Goal: Find specific page/section: Find specific page/section

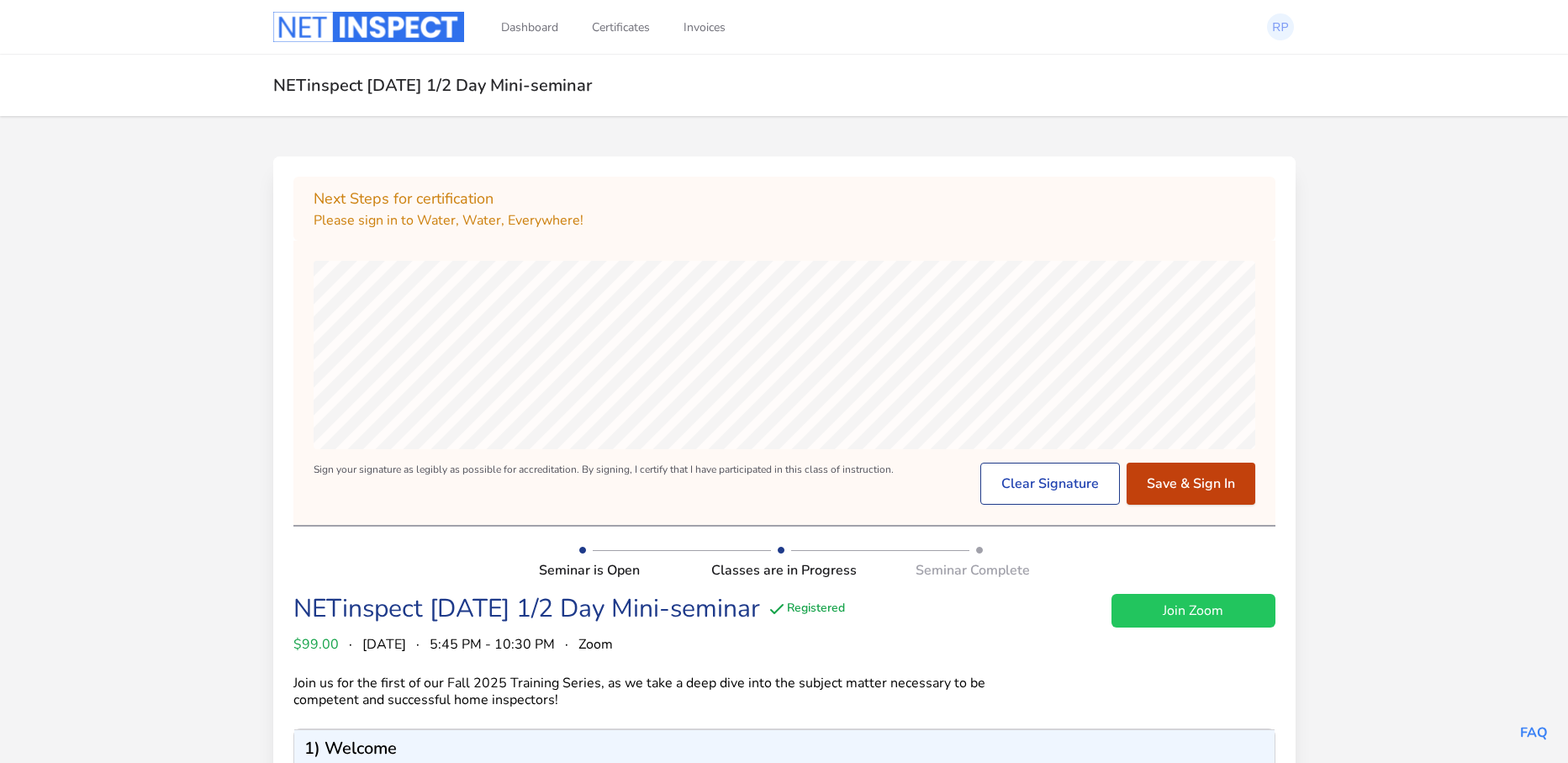
click at [1214, 488] on button "Save & Sign In" at bounding box center [1190, 483] width 128 height 42
click at [1189, 484] on button "Save & Sign Out" at bounding box center [1184, 483] width 140 height 42
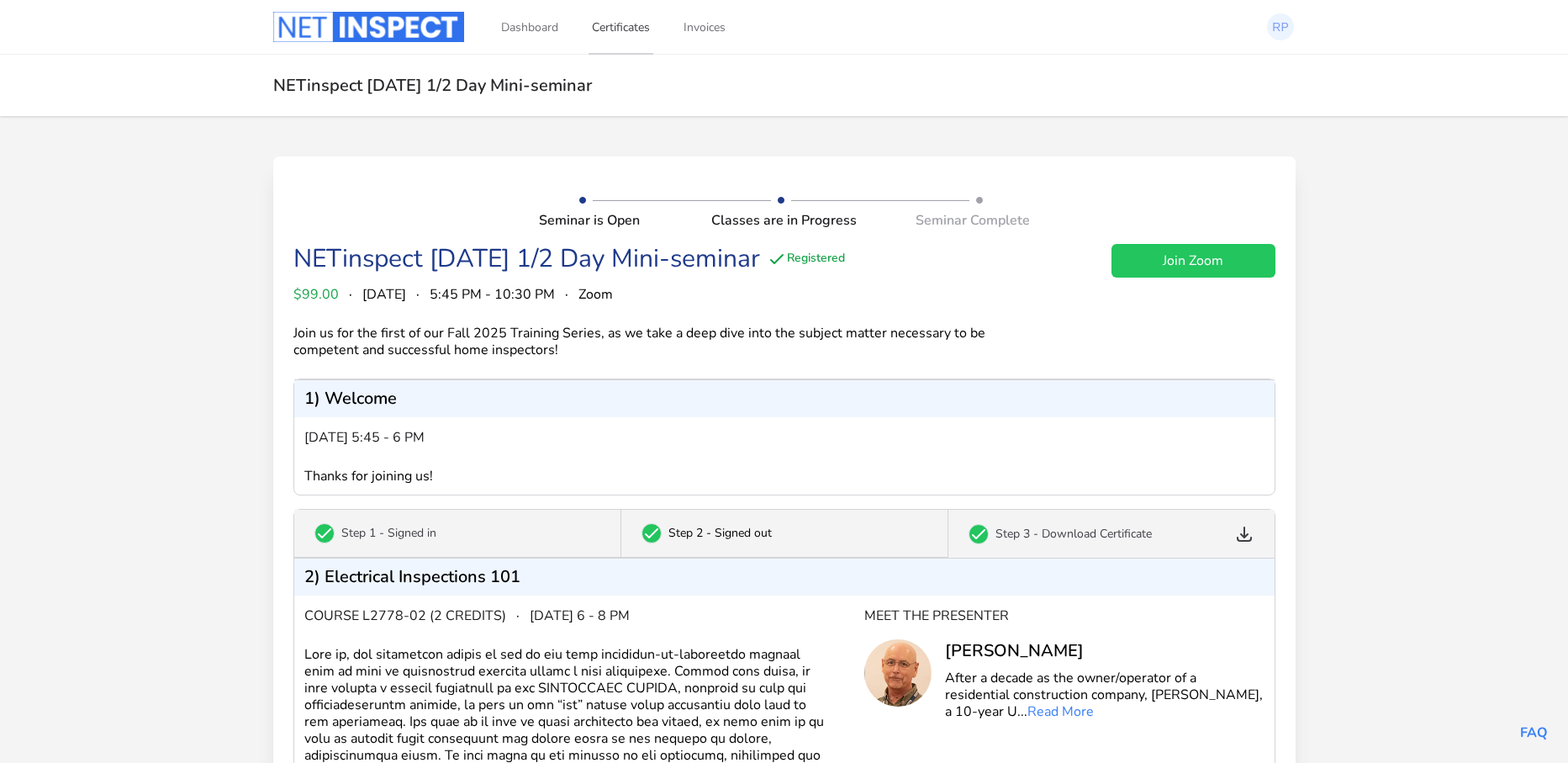
click at [635, 24] on link "Certificates" at bounding box center [621, 27] width 65 height 55
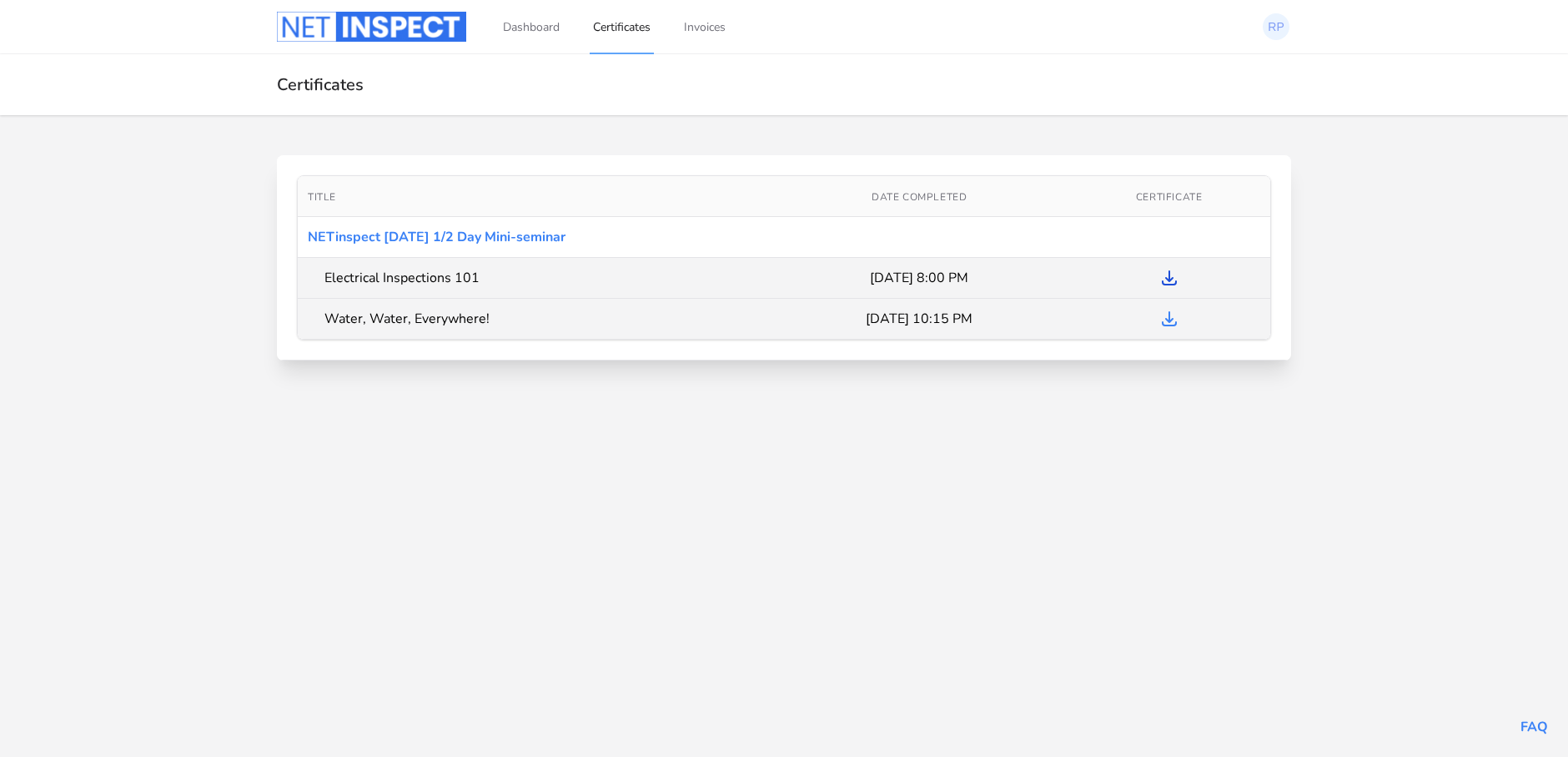
click at [1171, 279] on icon at bounding box center [1169, 277] width 14 height 14
click at [1168, 321] on icon at bounding box center [1169, 319] width 14 height 14
